Goal: Find specific page/section

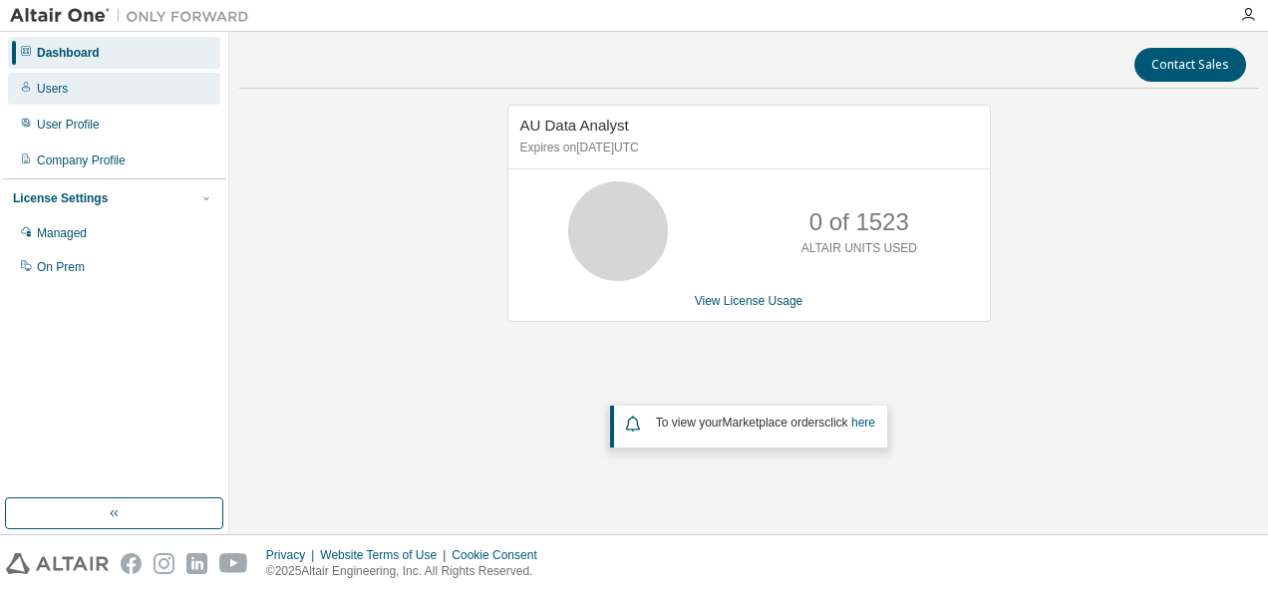
click at [55, 86] on div "Users" at bounding box center [52, 89] width 31 height 16
